Goal: Transaction & Acquisition: Purchase product/service

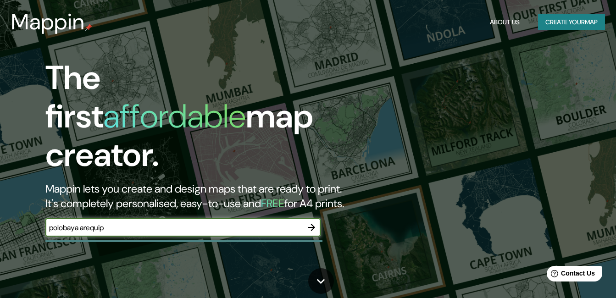
type input "polobaya [GEOGRAPHIC_DATA]"
click at [311, 224] on icon "button" at bounding box center [311, 227] width 7 height 7
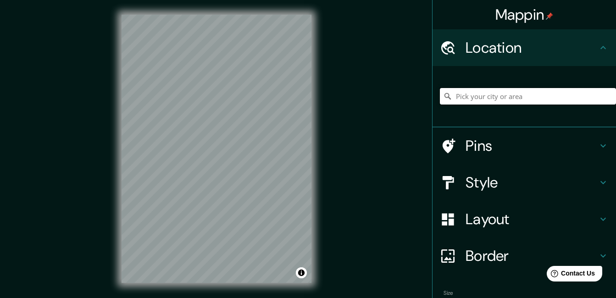
click at [548, 96] on input "Pick your city or area" at bounding box center [528, 96] width 176 height 17
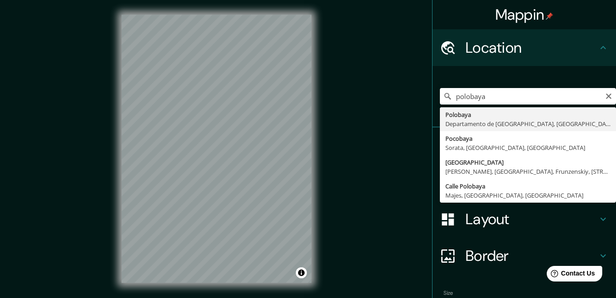
type input "[GEOGRAPHIC_DATA], [GEOGRAPHIC_DATA], [GEOGRAPHIC_DATA]"
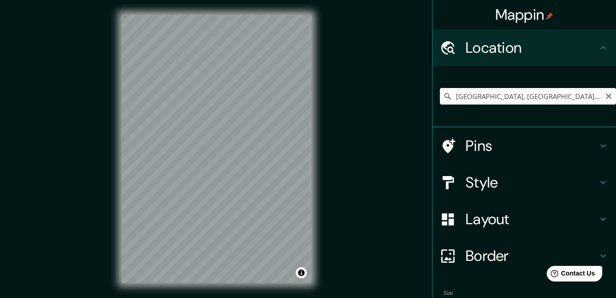
click at [605, 96] on icon "Clear" at bounding box center [608, 96] width 7 height 7
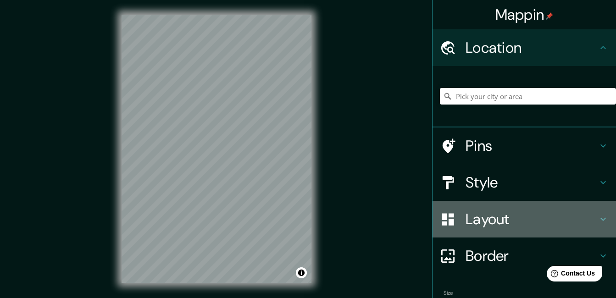
click at [550, 220] on h4 "Layout" at bounding box center [532, 219] width 132 height 18
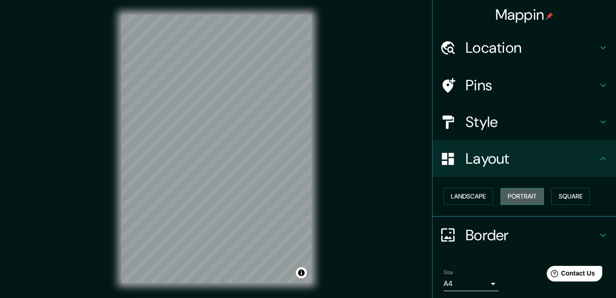
click at [504, 199] on button "Portrait" at bounding box center [523, 196] width 44 height 17
click at [465, 202] on button "Landscape" at bounding box center [469, 196] width 50 height 17
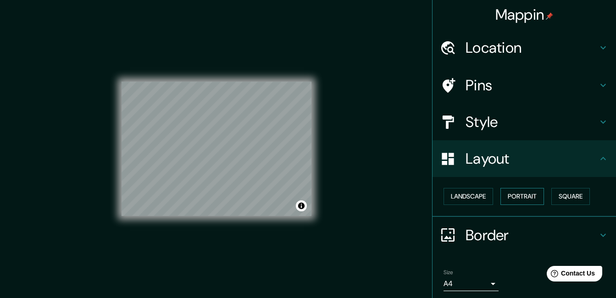
click at [519, 197] on button "Portrait" at bounding box center [523, 196] width 44 height 17
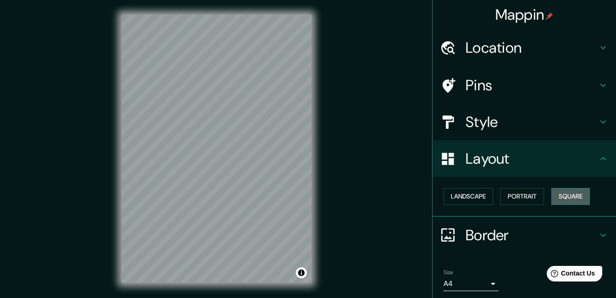
click at [565, 198] on button "Square" at bounding box center [571, 196] width 39 height 17
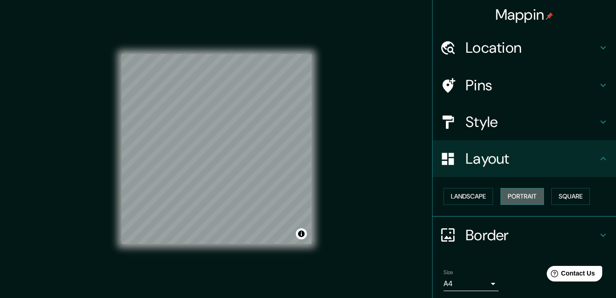
click at [525, 197] on button "Portrait" at bounding box center [523, 196] width 44 height 17
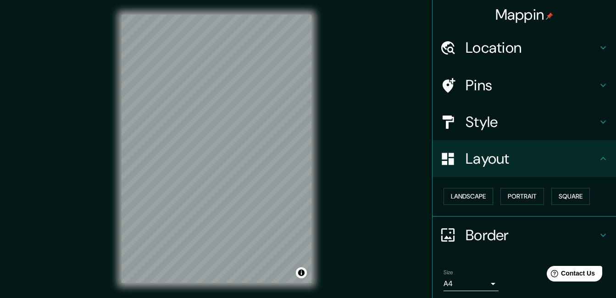
click at [498, 157] on h4 "Layout" at bounding box center [532, 159] width 132 height 18
click at [561, 192] on button "Square" at bounding box center [571, 196] width 39 height 17
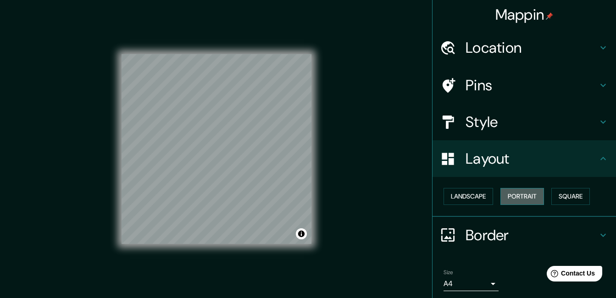
click at [517, 196] on button "Portrait" at bounding box center [523, 196] width 44 height 17
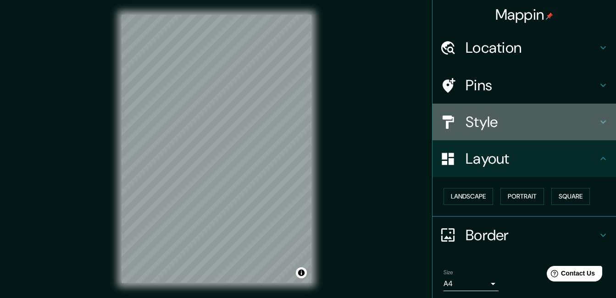
click at [491, 124] on h4 "Style" at bounding box center [532, 122] width 132 height 18
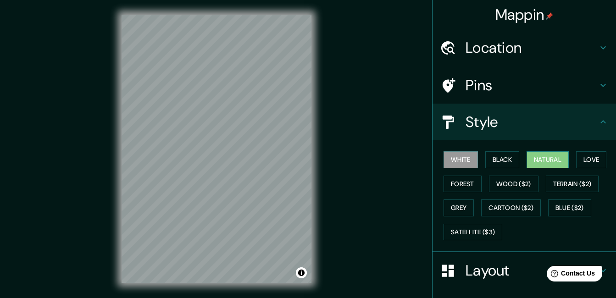
click at [549, 155] on button "Natural" at bounding box center [548, 159] width 42 height 17
drag, startPoint x: 506, startPoint y: 87, endPoint x: 507, endPoint y: 73, distance: 13.3
click at [506, 84] on h4 "Pins" at bounding box center [532, 85] width 132 height 18
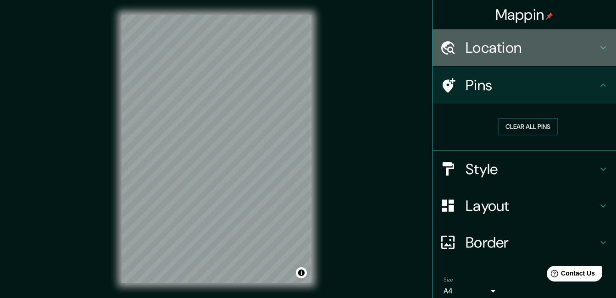
click at [519, 52] on h4 "Location" at bounding box center [532, 48] width 132 height 18
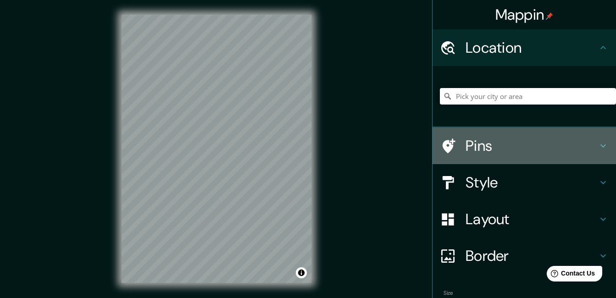
click at [493, 136] on div "Pins" at bounding box center [525, 146] width 184 height 37
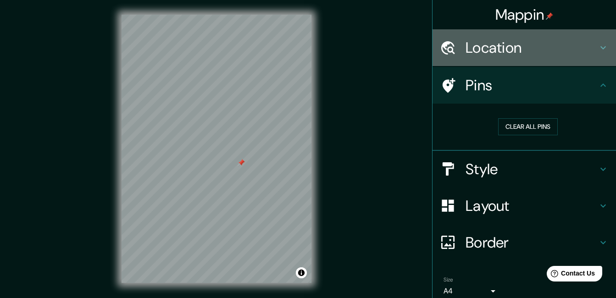
click at [547, 56] on h4 "Location" at bounding box center [532, 48] width 132 height 18
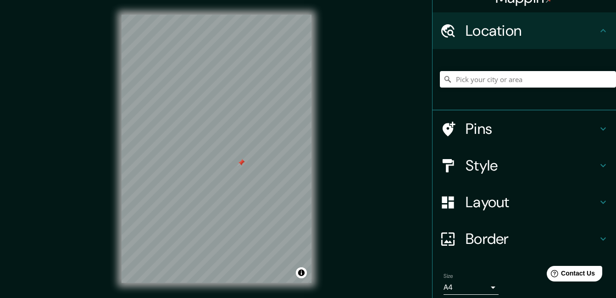
scroll to position [53, 0]
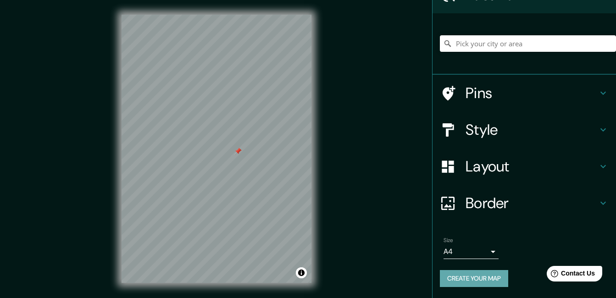
click at [458, 275] on button "Create your map" at bounding box center [474, 278] width 68 height 17
